Goal: Information Seeking & Learning: Understand process/instructions

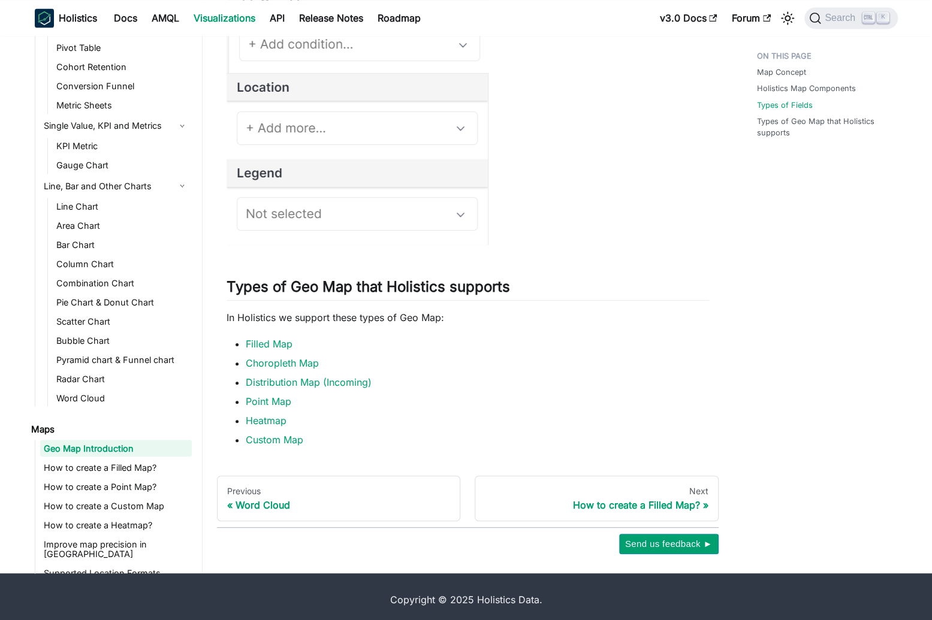
scroll to position [1218, 0]
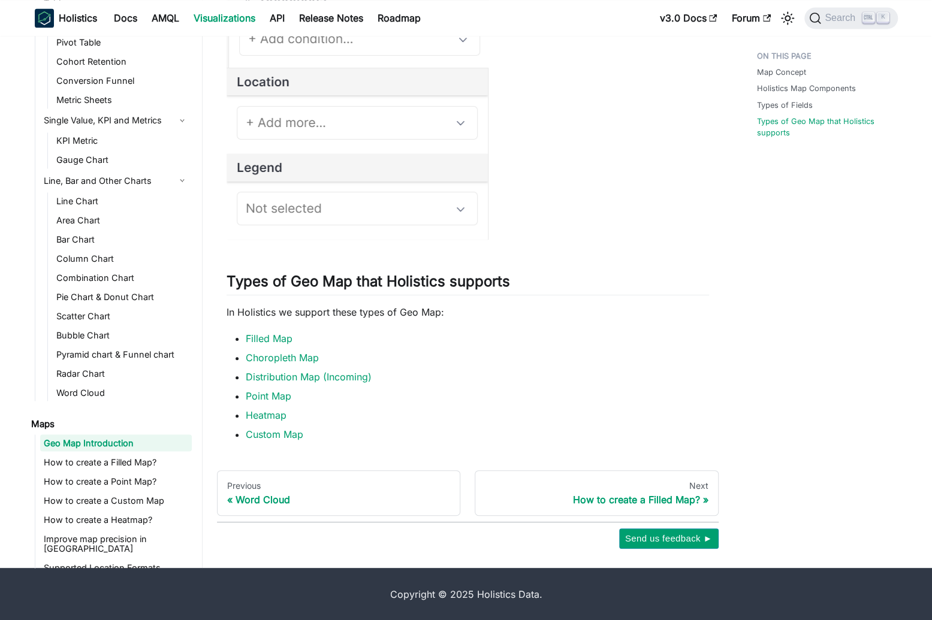
click at [474, 393] on li "Point Map" at bounding box center [477, 396] width 463 height 14
click at [272, 394] on link "Point Map" at bounding box center [269, 396] width 46 height 12
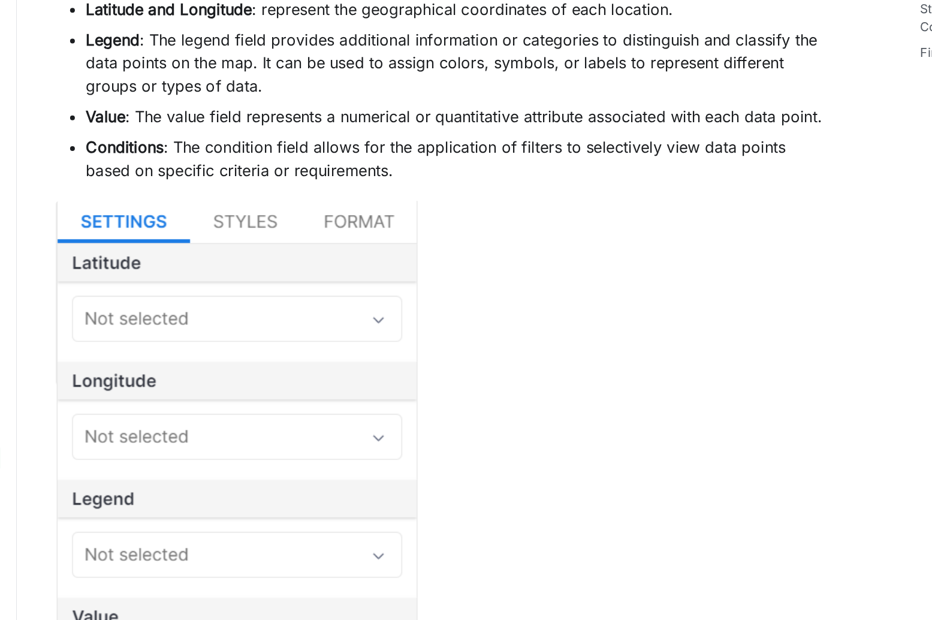
scroll to position [295, 0]
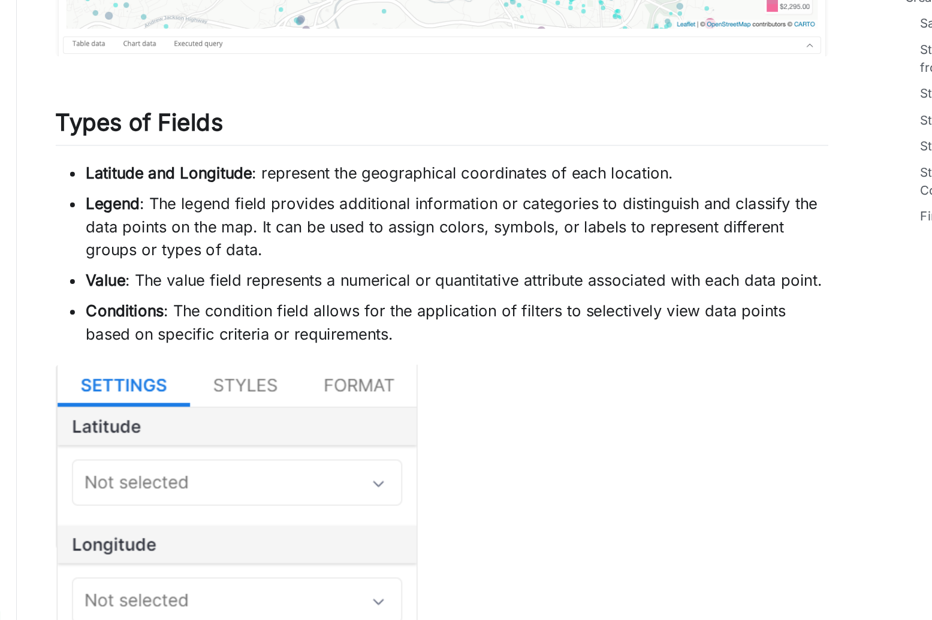
click at [377, 212] on li "Latitude and Longitude : represent the geographical coordinates of each locatio…" at bounding box center [477, 214] width 463 height 14
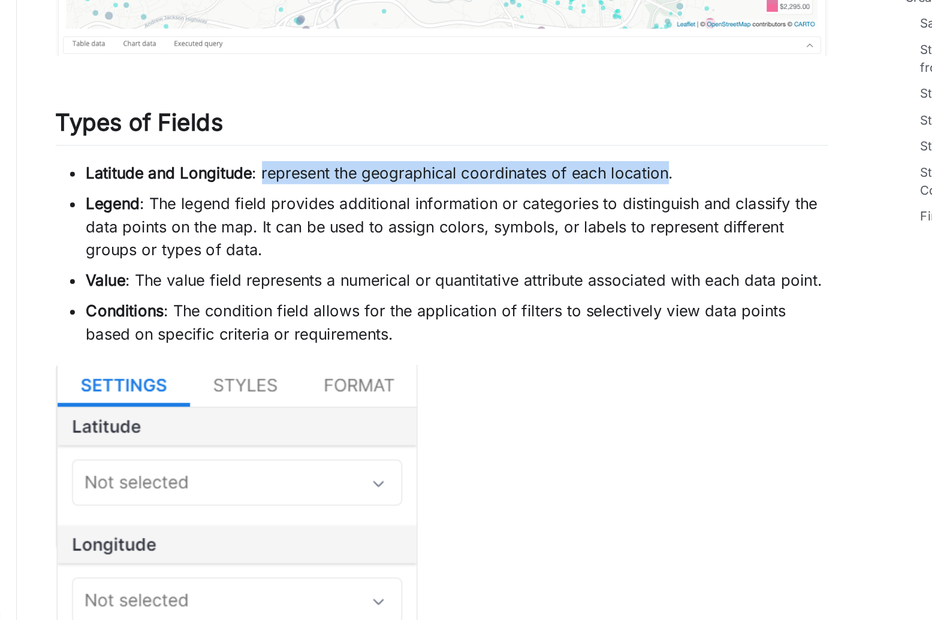
drag, startPoint x: 377, startPoint y: 212, endPoint x: 599, endPoint y: 210, distance: 222.3
click at [599, 210] on li "Latitude and Longitude : represent the geographical coordinates of each locatio…" at bounding box center [477, 214] width 463 height 14
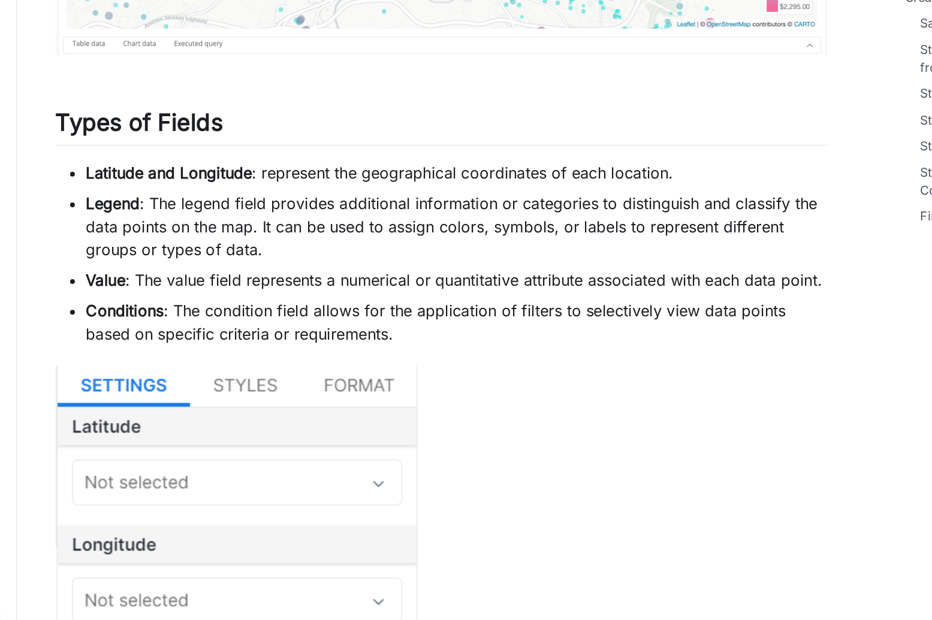
drag, startPoint x: 599, startPoint y: 210, endPoint x: 613, endPoint y: 264, distance: 55.7
click at [613, 264] on li "Legend : The legend field provides additional information or categories to dist…" at bounding box center [477, 247] width 463 height 43
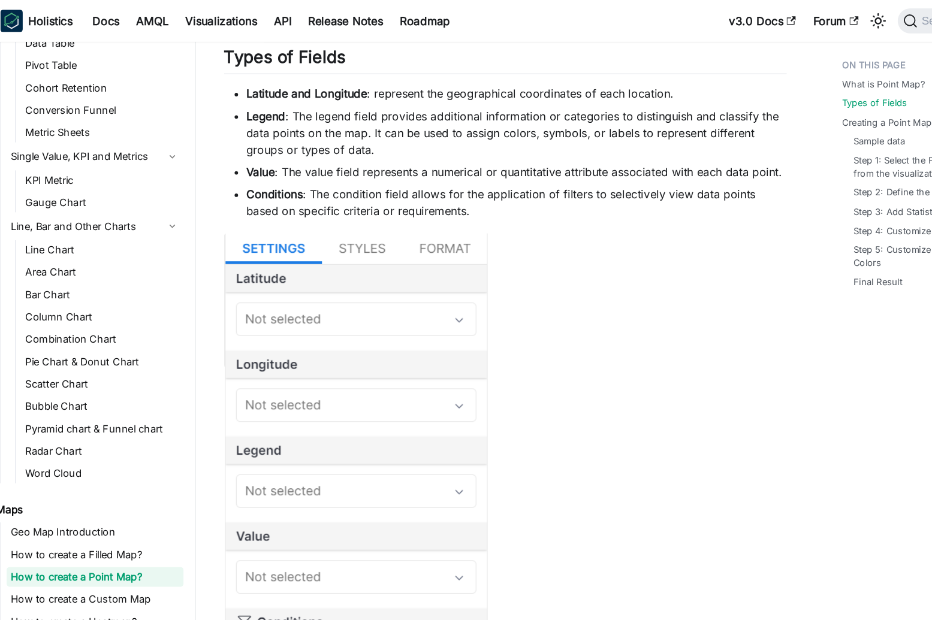
scroll to position [428, 0]
click at [345, 101] on li "Legend : The legend field provides additional information or categories to dist…" at bounding box center [477, 114] width 463 height 43
click at [382, 148] on li "Value : The value field represents a numerical or quantitative attribute associ…" at bounding box center [477, 148] width 463 height 14
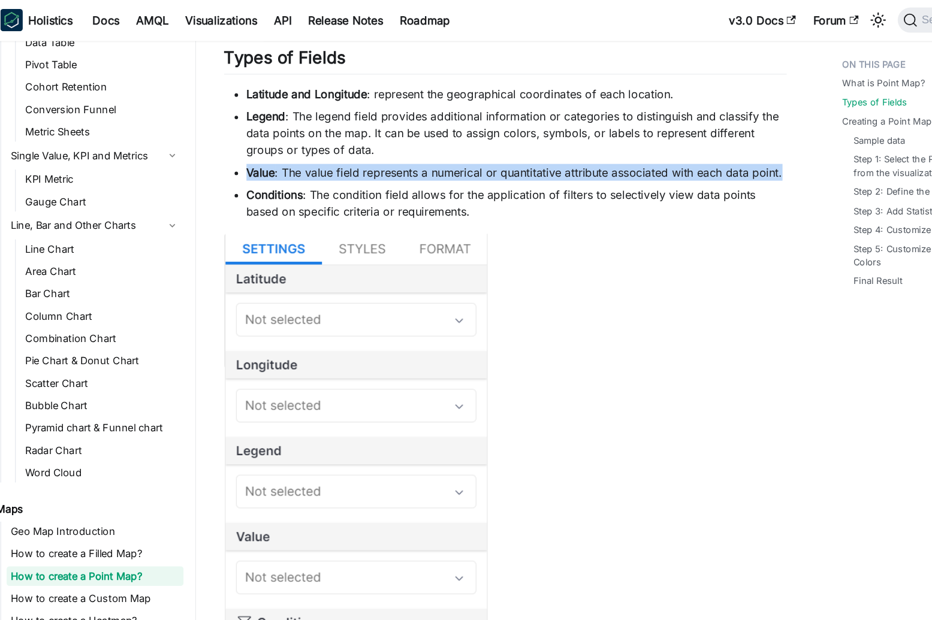
click at [382, 148] on li "Value : The value field represents a numerical or quantitative attribute associ…" at bounding box center [477, 148] width 463 height 14
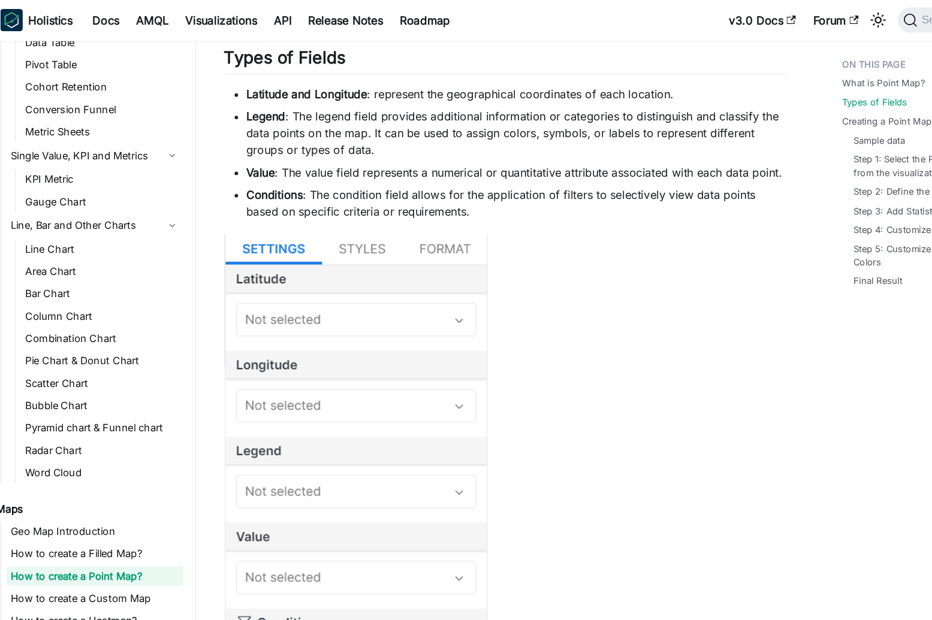
click at [670, 84] on li "Latitude and Longitude : represent the geographical coordinates of each locatio…" at bounding box center [477, 81] width 463 height 14
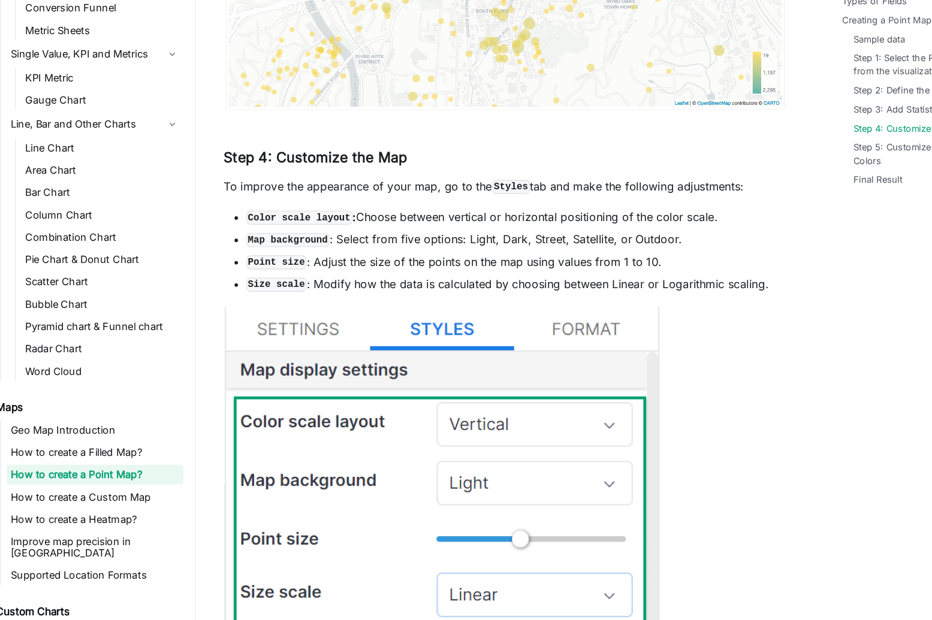
scroll to position [262, 0]
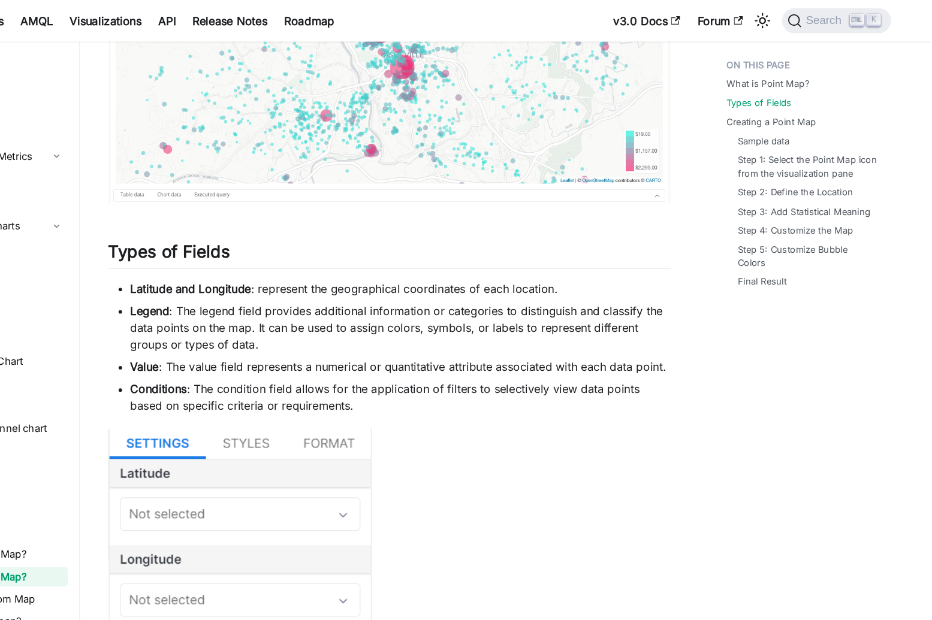
click at [443, 307] on li "Value : The value field represents a numerical or quantitative attribute associ…" at bounding box center [477, 314] width 463 height 14
click at [418, 307] on link at bounding box center [416, 301] width 3 height 12
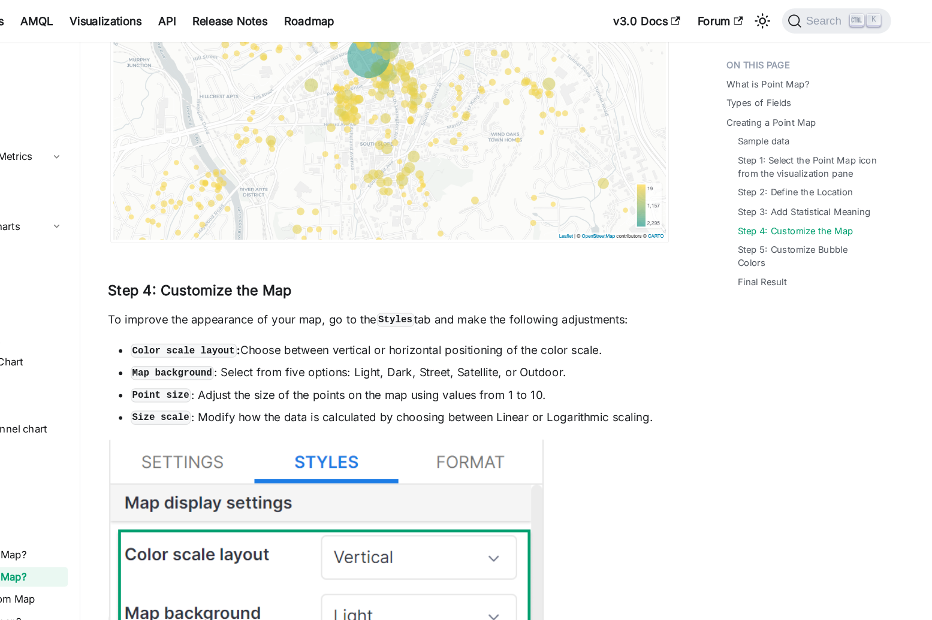
scroll to position [2181, 0]
